Goal: Information Seeking & Learning: Learn about a topic

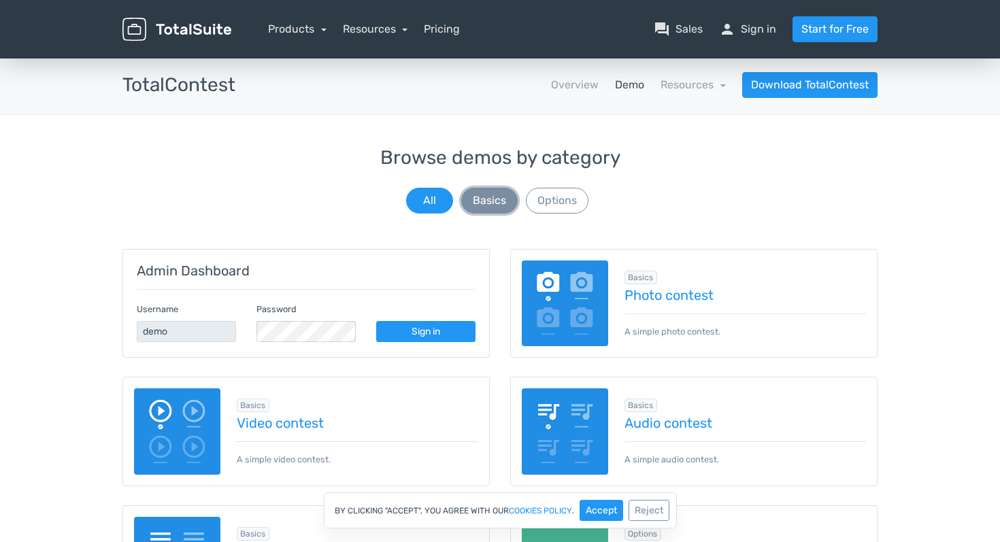
click at [482, 201] on button "Basics" at bounding box center [489, 201] width 56 height 26
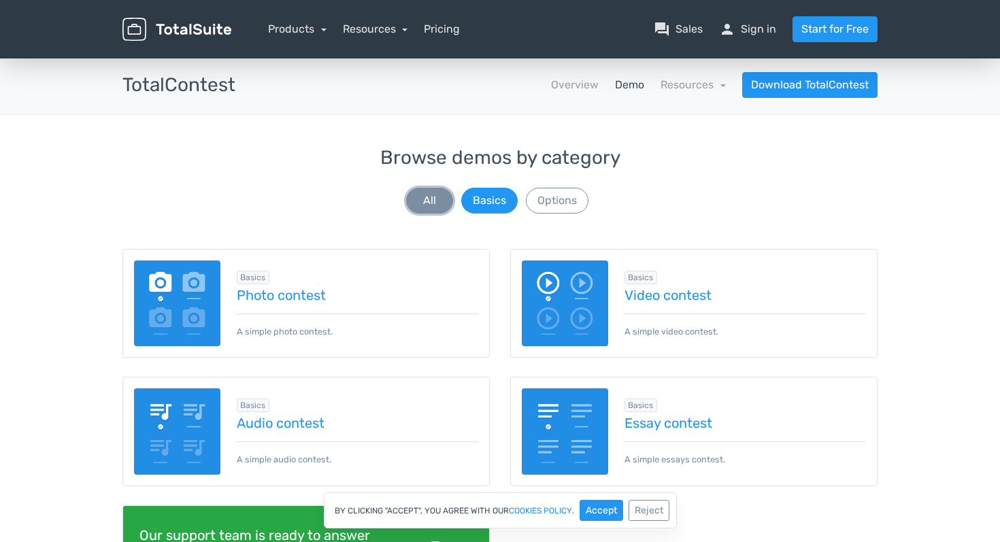
click at [429, 197] on button "All" at bounding box center [429, 201] width 47 height 26
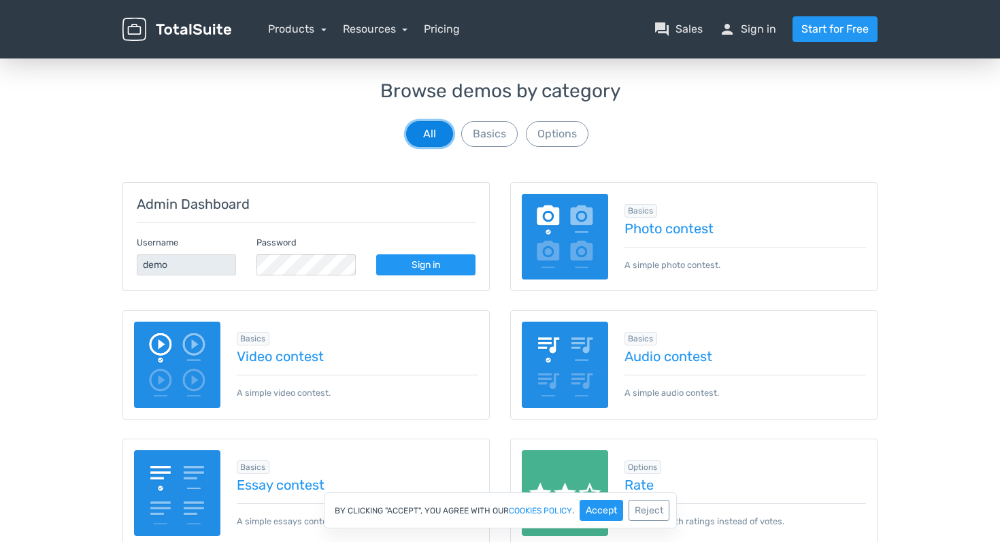
scroll to position [172, 0]
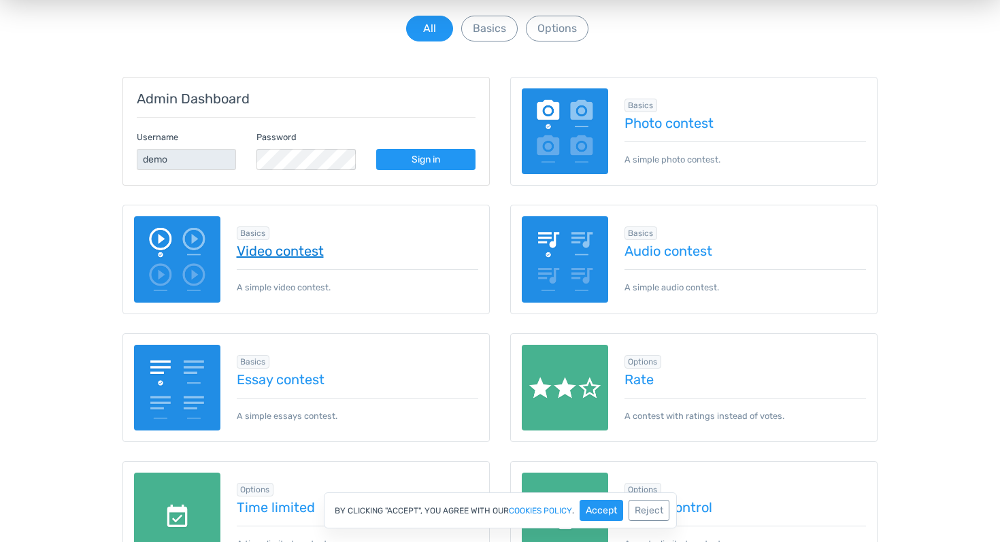
click at [261, 244] on link "Video contest" at bounding box center [358, 251] width 242 height 15
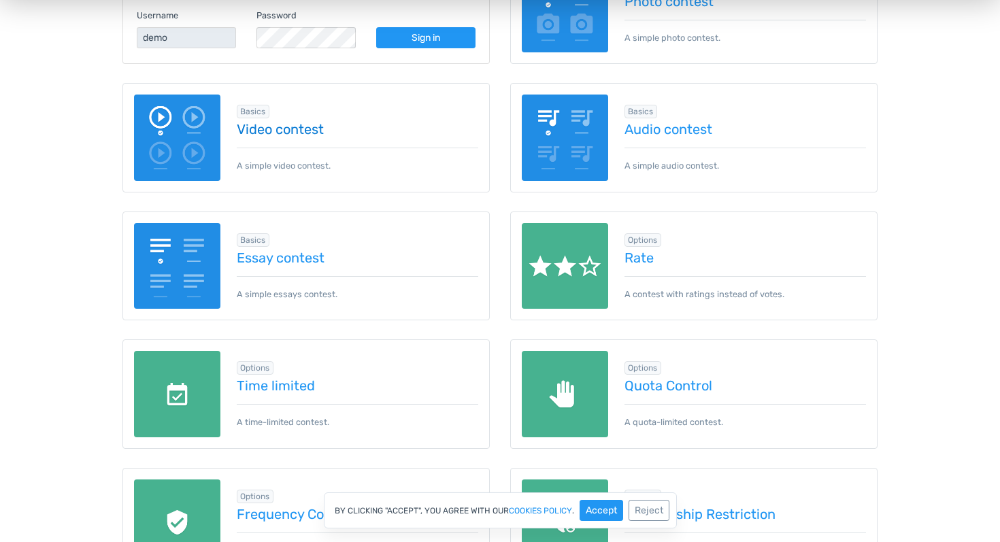
scroll to position [321, 0]
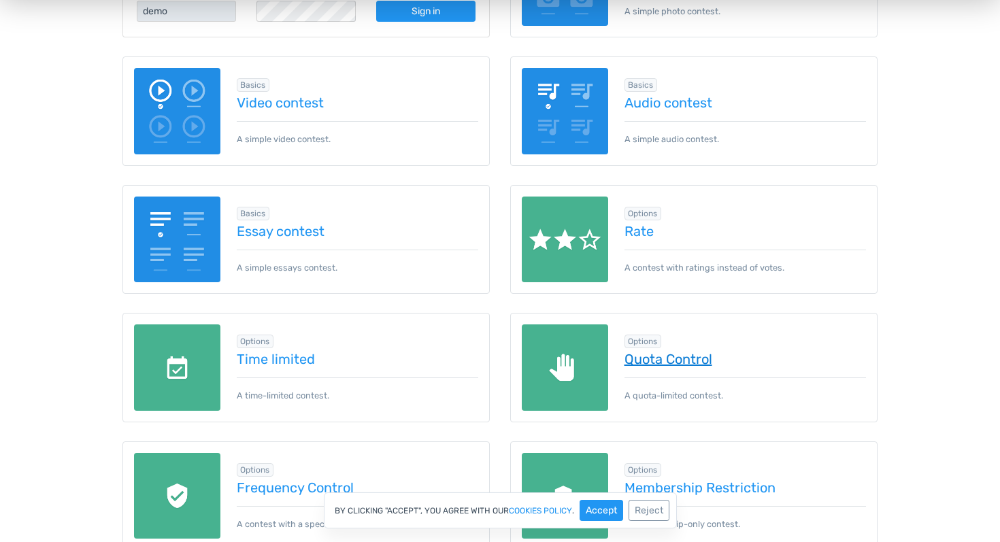
click at [635, 355] on link "Quota Control" at bounding box center [746, 359] width 242 height 15
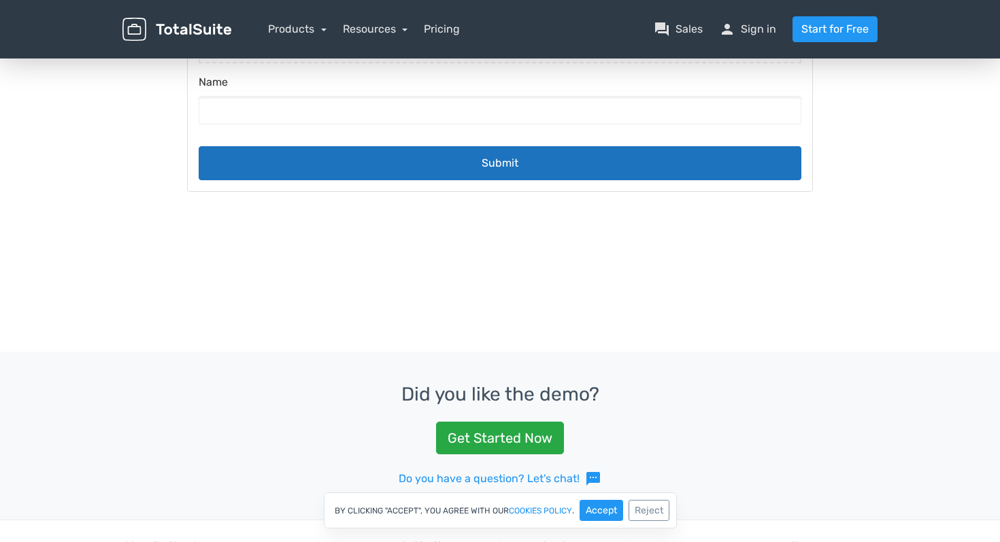
scroll to position [357, 0]
